Goal: Information Seeking & Learning: Check status

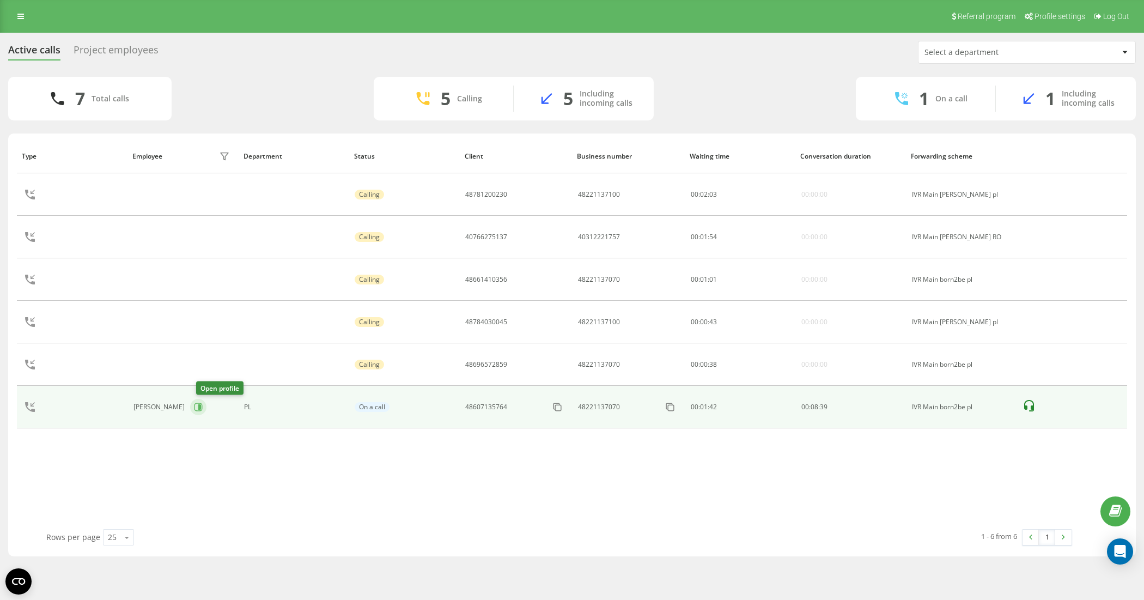
click at [203, 411] on icon at bounding box center [198, 407] width 9 height 9
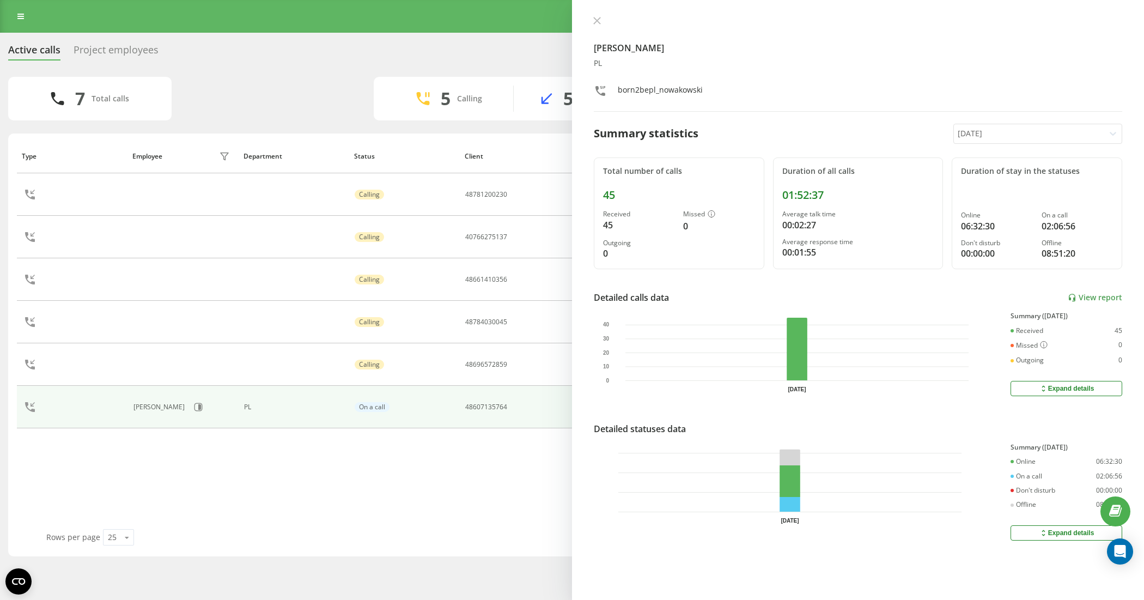
click at [139, 60] on div "Project employees" at bounding box center [116, 52] width 85 height 17
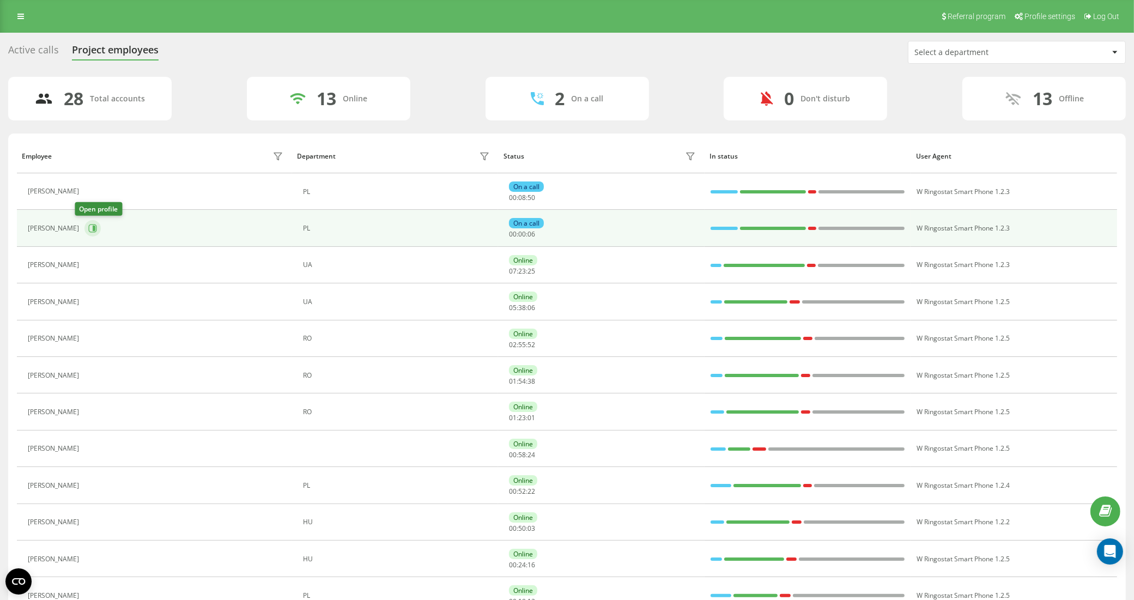
click at [89, 227] on icon at bounding box center [93, 228] width 8 height 8
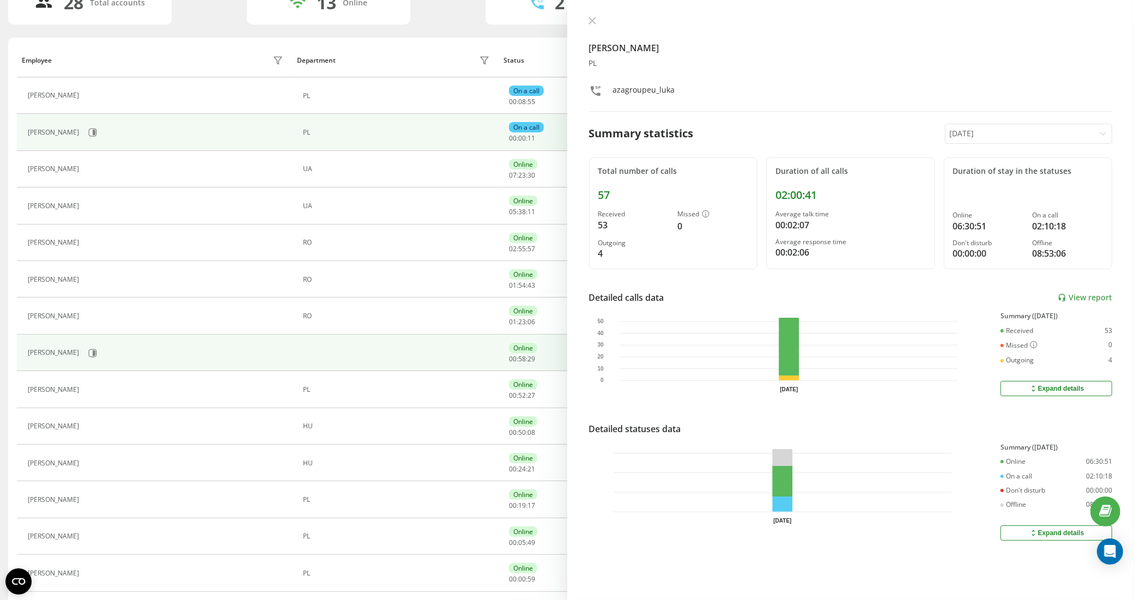
scroll to position [204, 0]
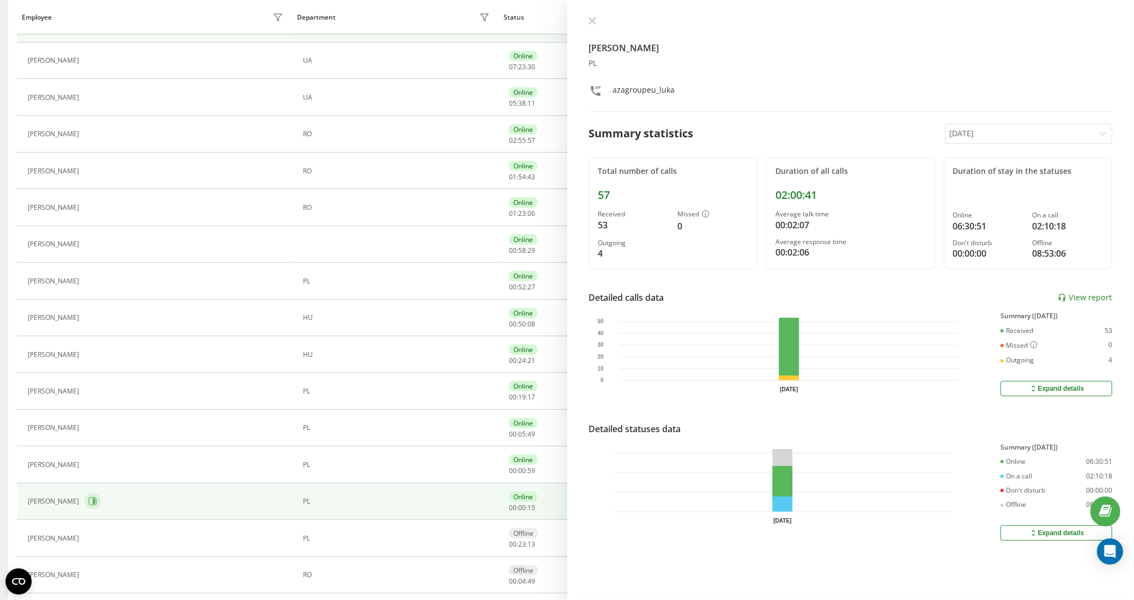
click at [101, 502] on button at bounding box center [92, 501] width 16 height 16
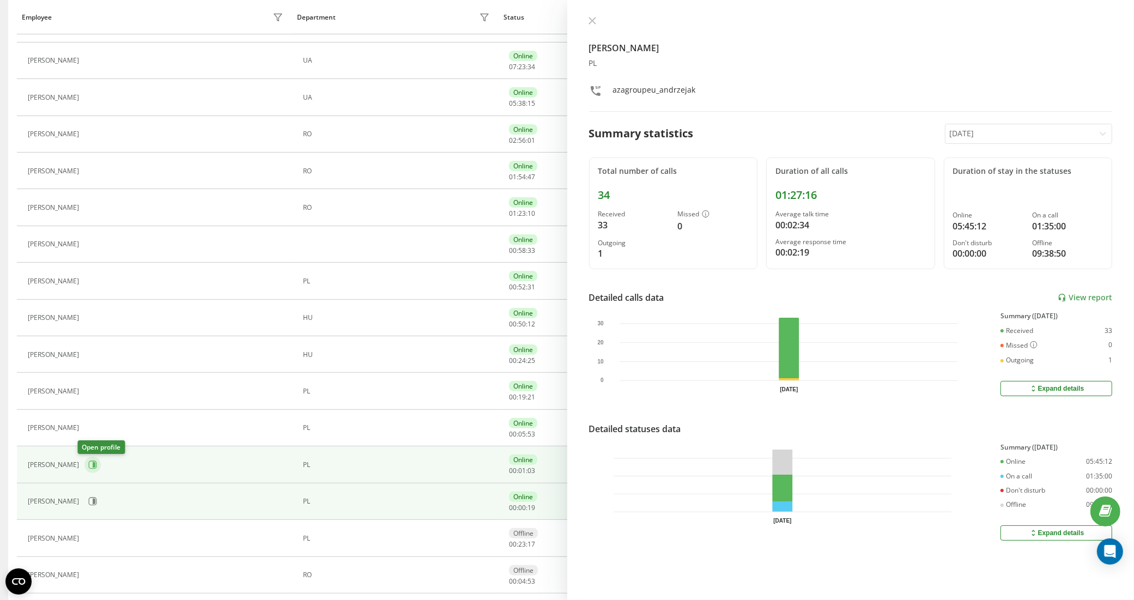
click at [88, 469] on icon at bounding box center [92, 464] width 9 height 9
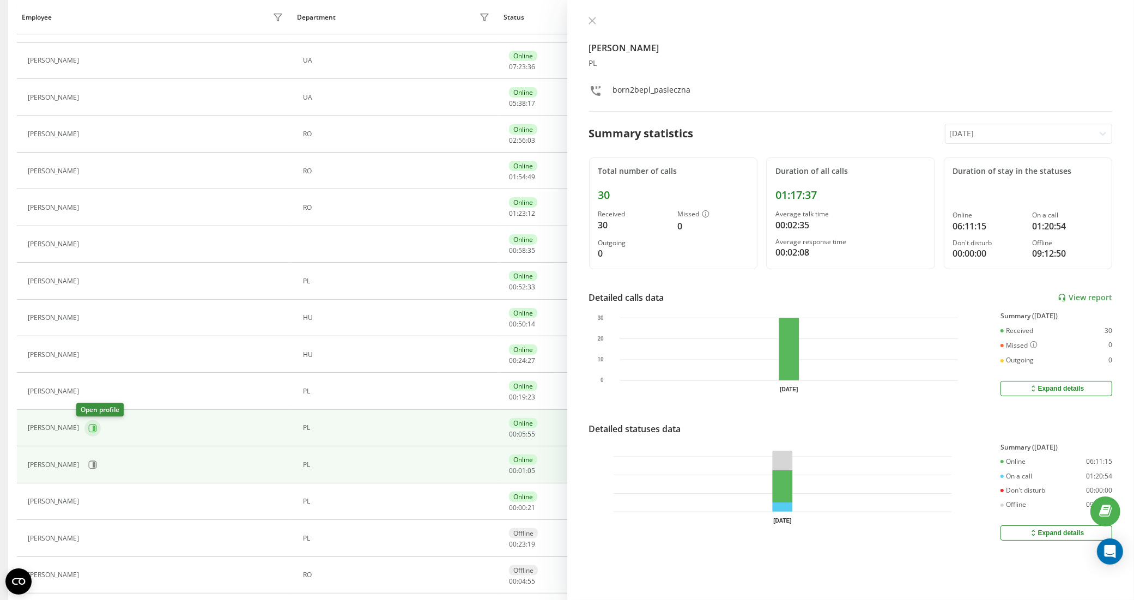
click at [86, 436] on button at bounding box center [92, 428] width 16 height 16
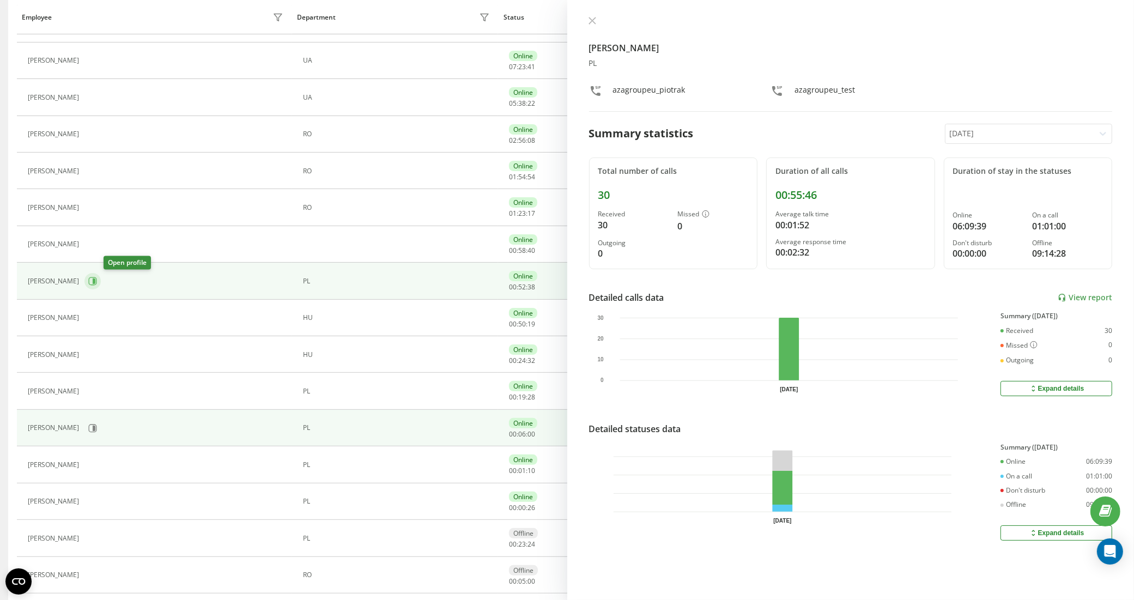
click at [97, 285] on icon at bounding box center [93, 281] width 8 height 8
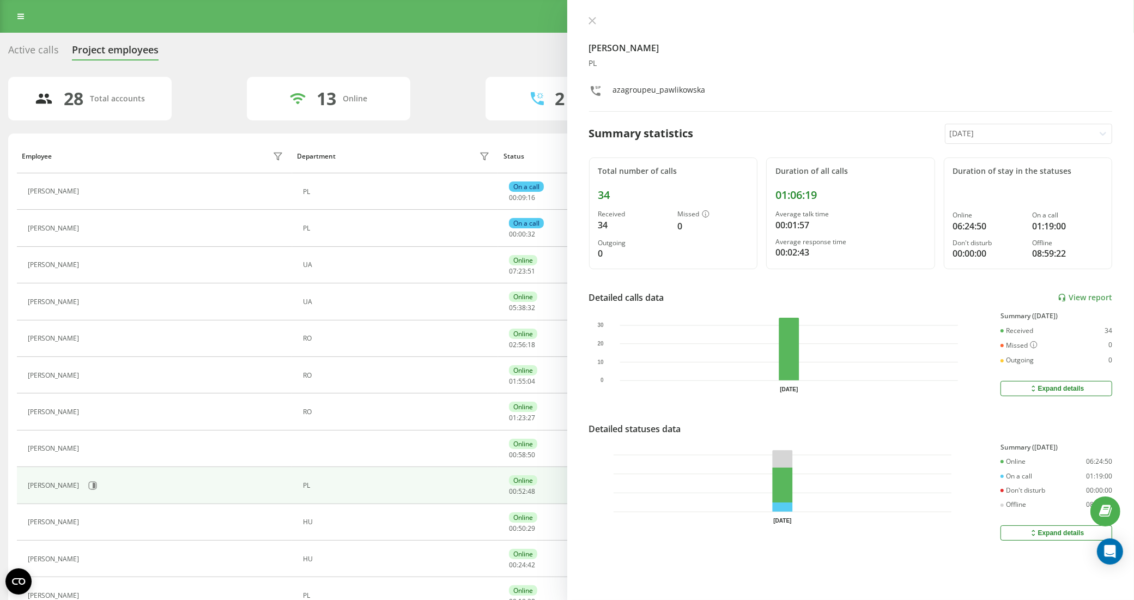
drag, startPoint x: 38, startPoint y: 56, endPoint x: 44, endPoint y: 63, distance: 8.9
click at [39, 60] on div "Active calls" at bounding box center [33, 52] width 51 height 17
